Goal: Check status: Check status

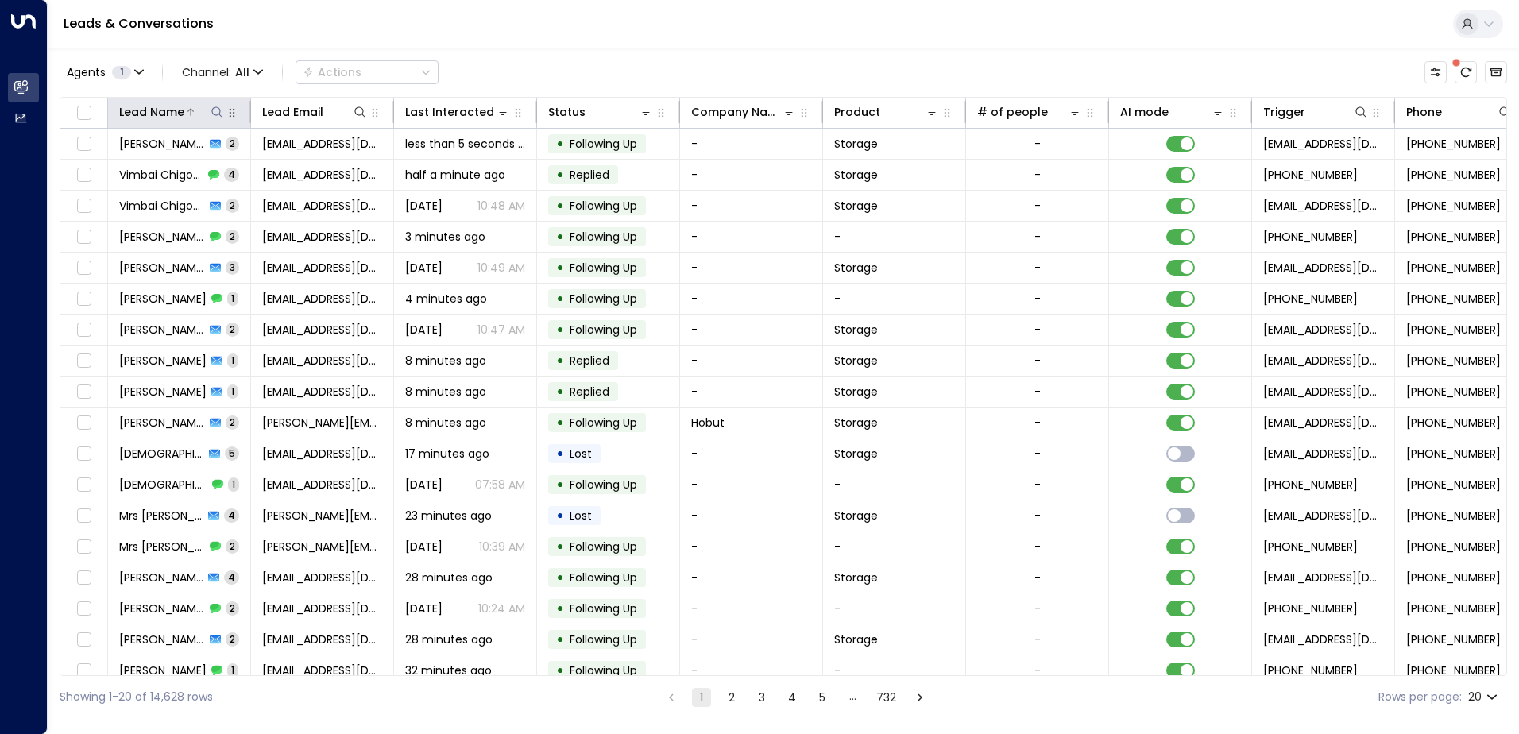
click at [218, 114] on icon at bounding box center [216, 112] width 13 height 13
type input "******"
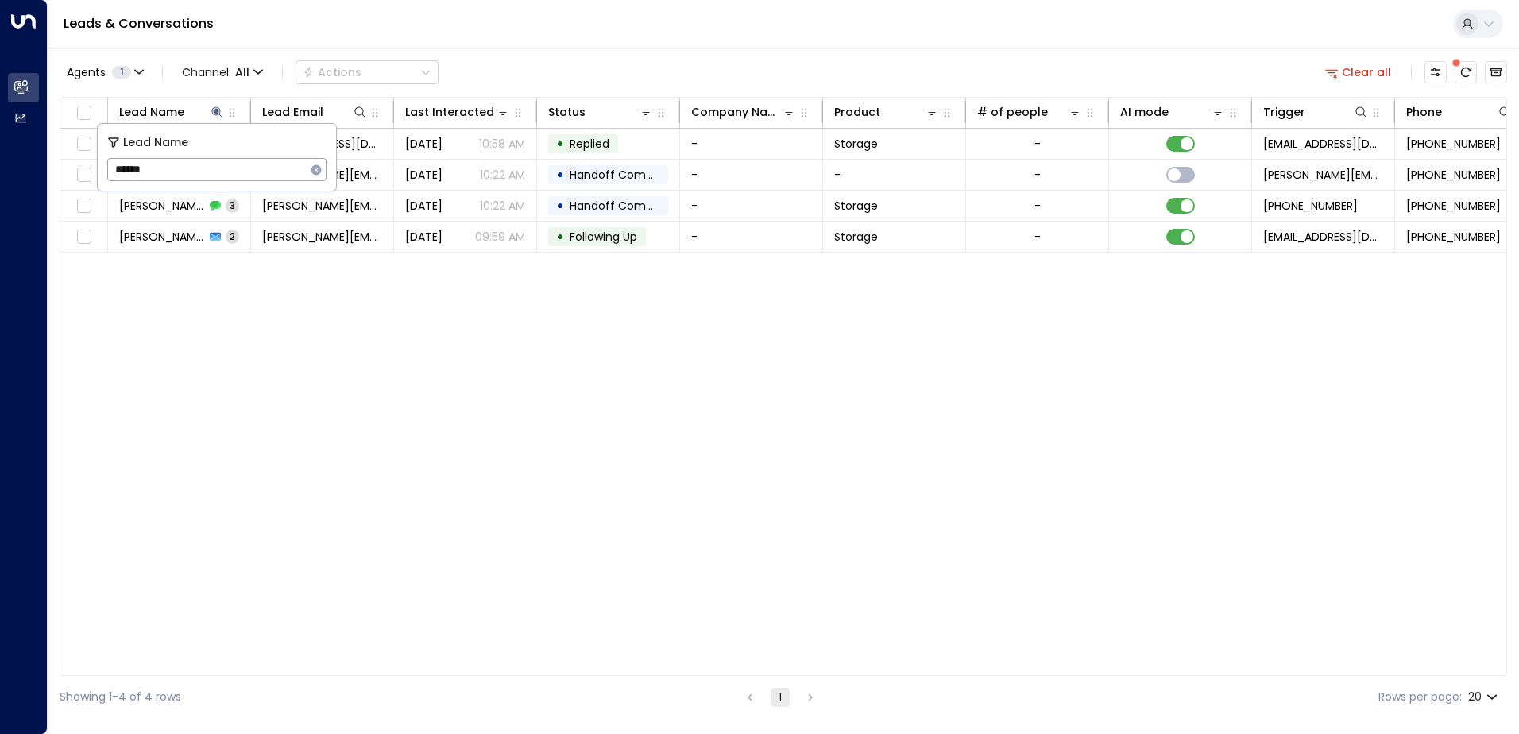
click at [559, 51] on div "Agents 1 Channel: All Actions Clear all Lead Name Lead Email Last Interacted St…" at bounding box center [783, 383] width 1447 height 670
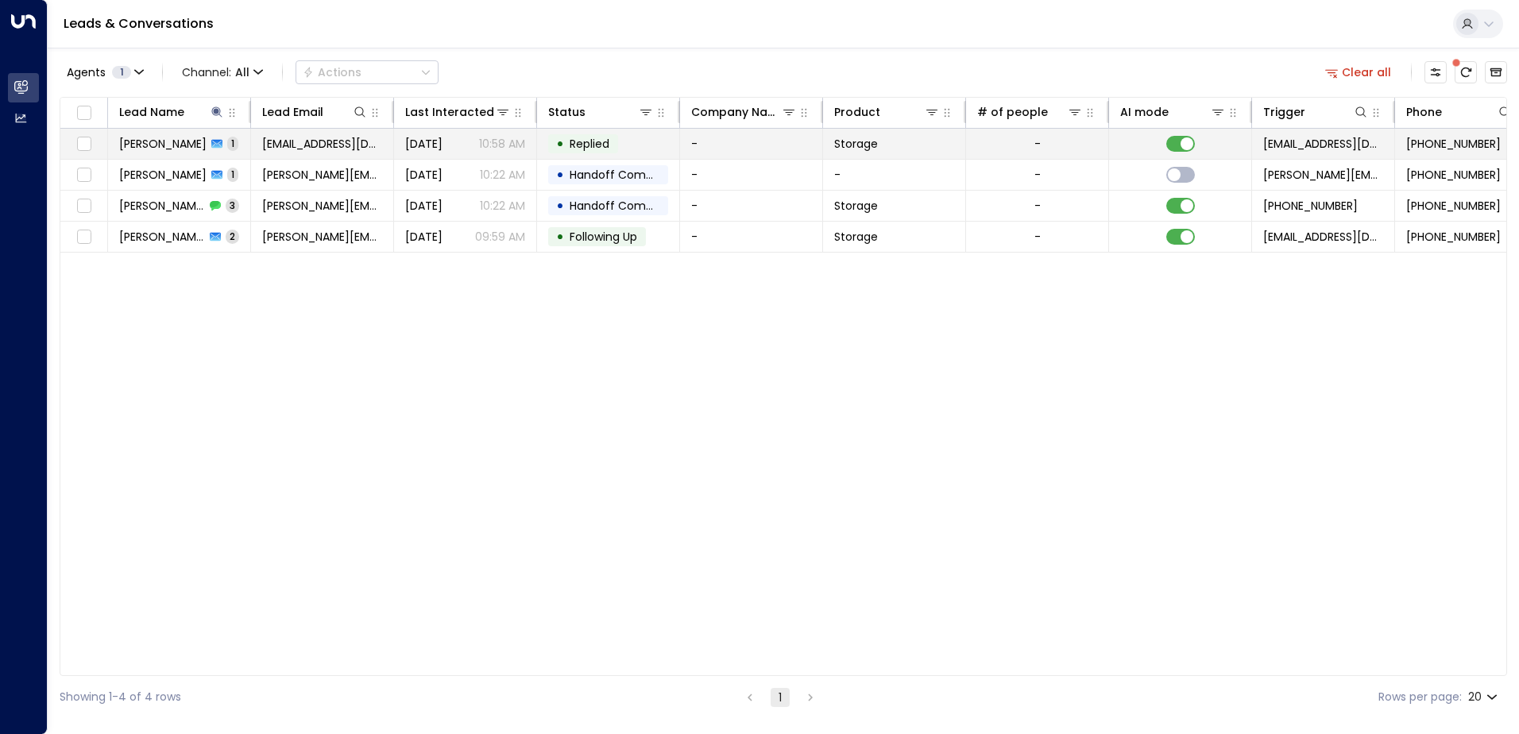
click at [599, 141] on span "Replied" at bounding box center [589, 144] width 40 height 16
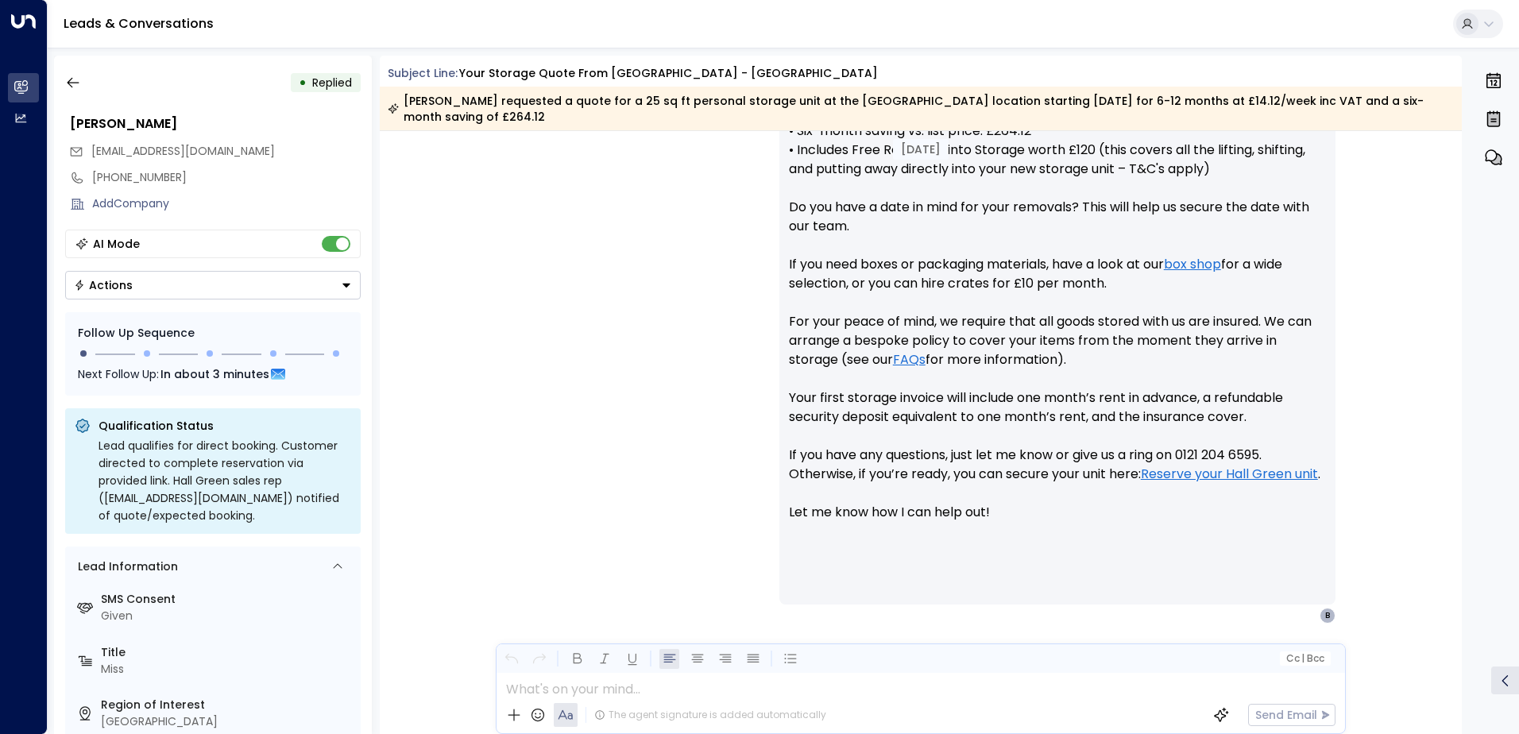
scroll to position [795, 0]
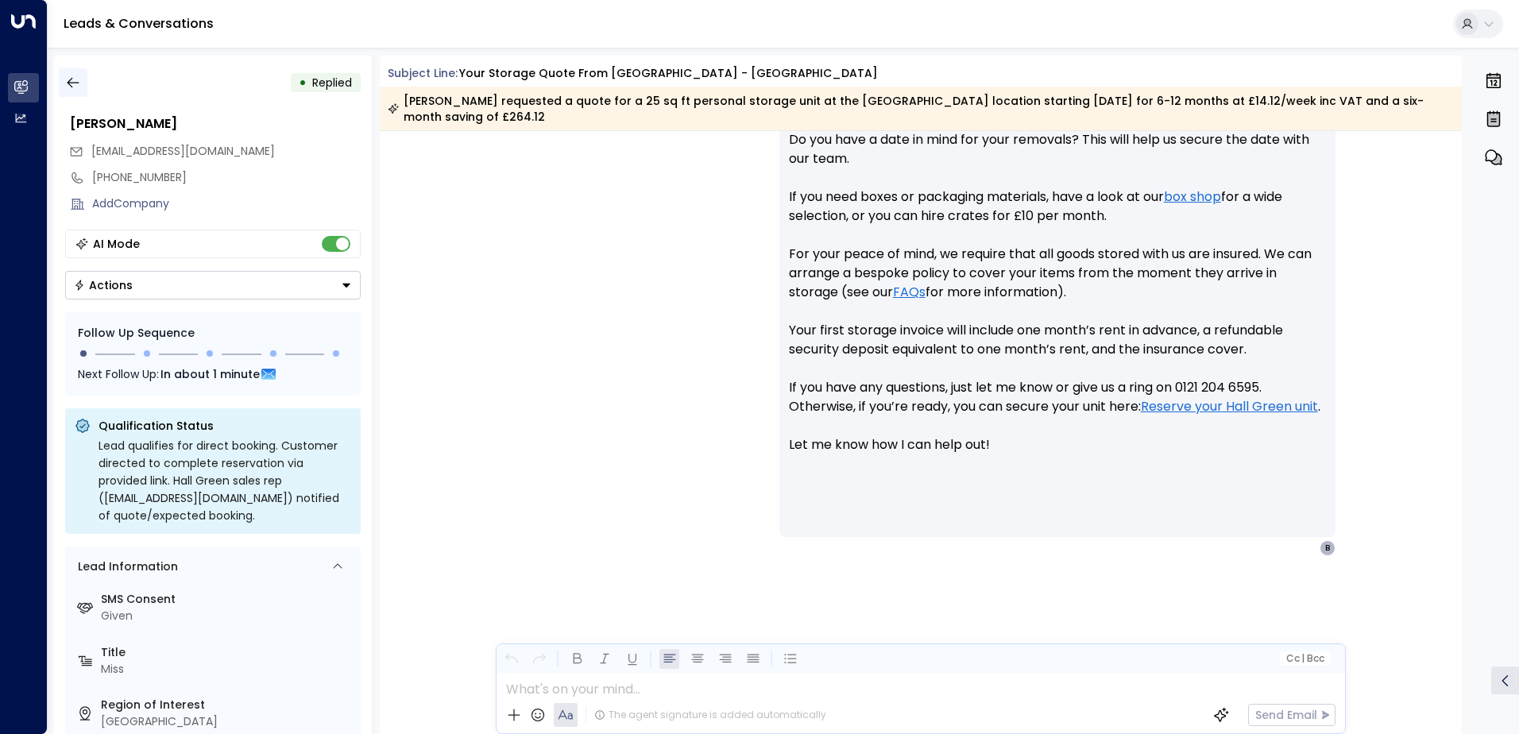
click at [63, 72] on button "button" at bounding box center [73, 82] width 29 height 29
